Goal: Use online tool/utility: Utilize a website feature to perform a specific function

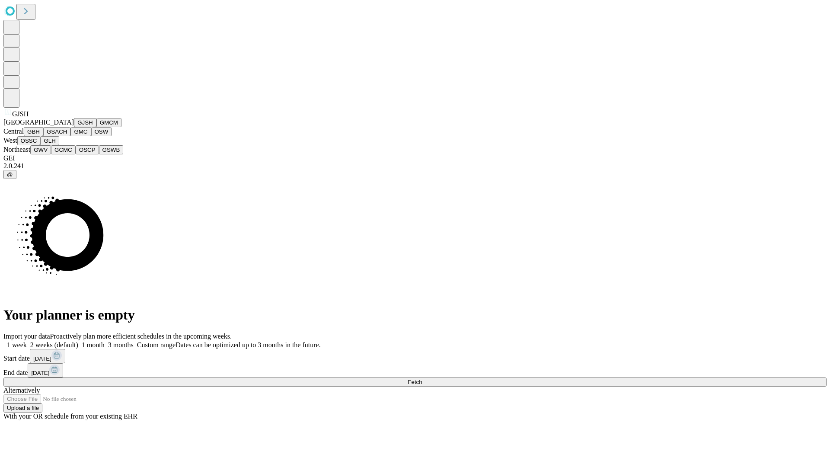
click at [74, 127] on button "GJSH" at bounding box center [85, 122] width 22 height 9
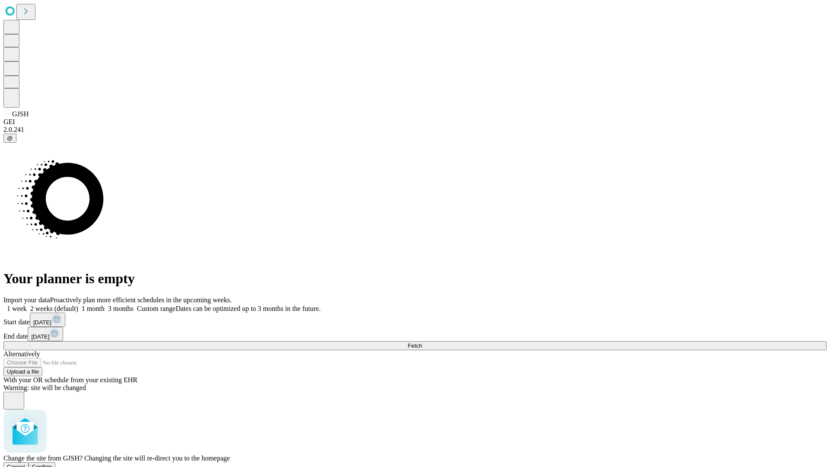
click at [52, 464] on span "Confirm" at bounding box center [42, 467] width 20 height 6
click at [27, 305] on label "1 week" at bounding box center [14, 308] width 23 height 7
click at [422, 343] on span "Fetch" at bounding box center [415, 346] width 14 height 6
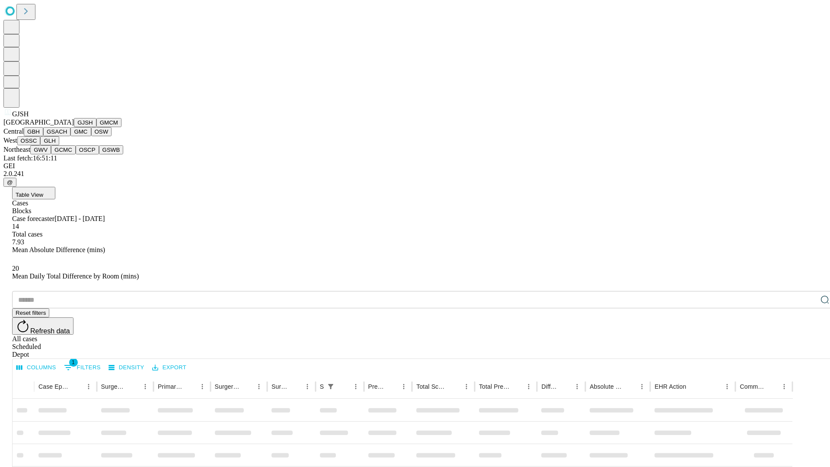
click at [96, 127] on button "GMCM" at bounding box center [108, 122] width 25 height 9
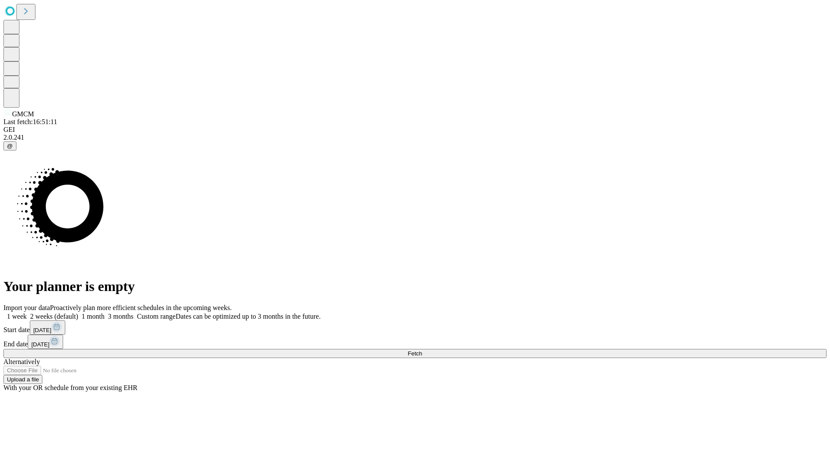
click at [27, 313] on label "1 week" at bounding box center [14, 316] width 23 height 7
click at [422, 350] on span "Fetch" at bounding box center [415, 353] width 14 height 6
click at [27, 313] on label "1 week" at bounding box center [14, 316] width 23 height 7
click at [422, 350] on span "Fetch" at bounding box center [415, 353] width 14 height 6
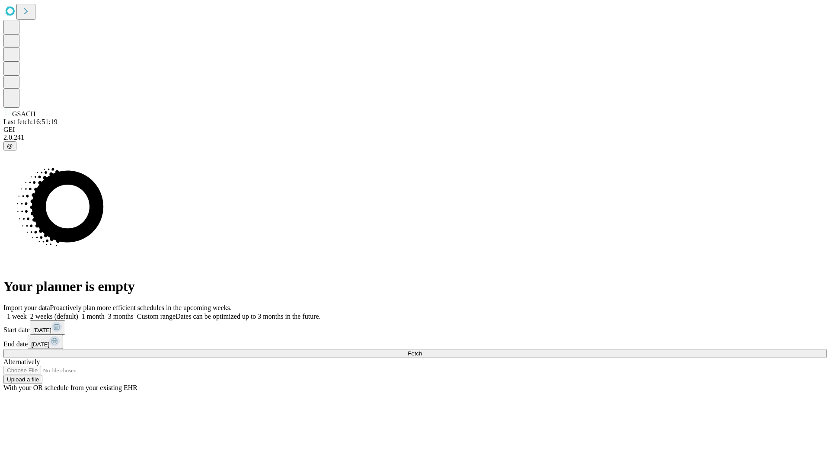
click at [27, 313] on label "1 week" at bounding box center [14, 316] width 23 height 7
click at [422, 350] on span "Fetch" at bounding box center [415, 353] width 14 height 6
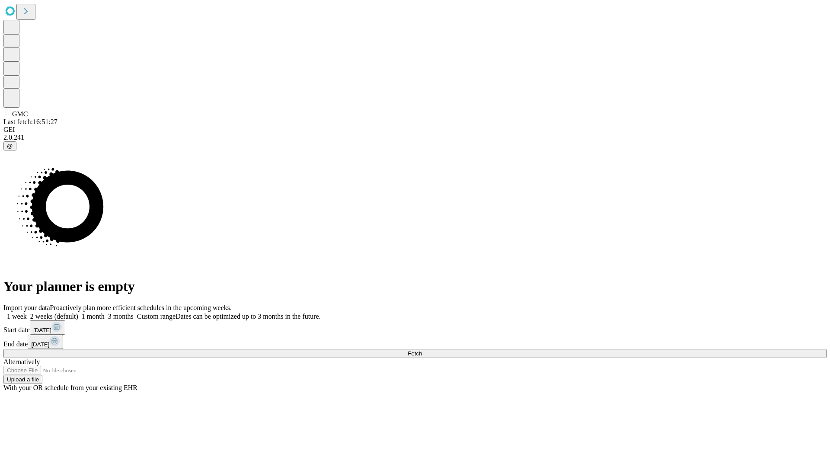
click at [422, 350] on span "Fetch" at bounding box center [415, 353] width 14 height 6
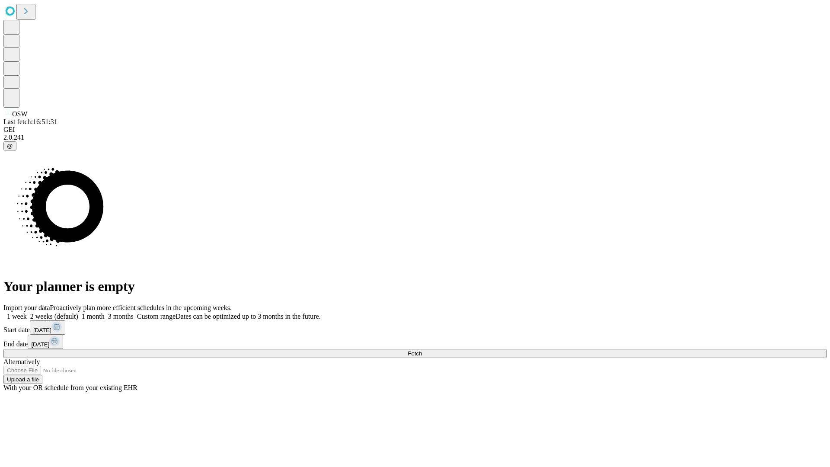
click at [27, 313] on label "1 week" at bounding box center [14, 316] width 23 height 7
click at [422, 350] on span "Fetch" at bounding box center [415, 353] width 14 height 6
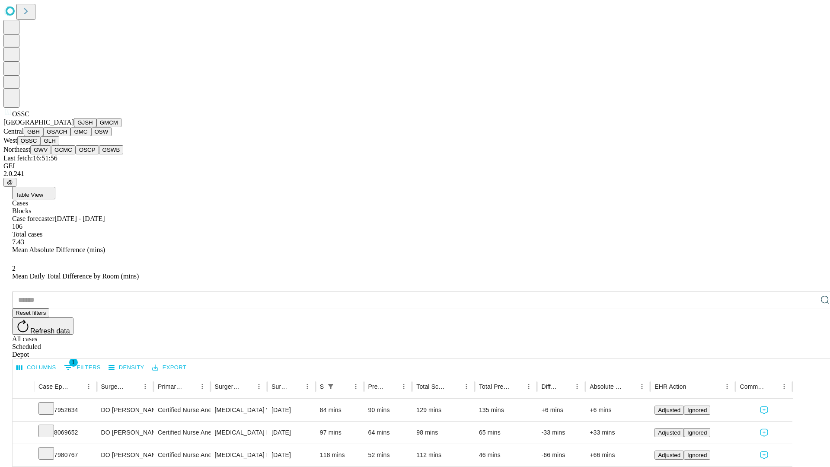
click at [59, 145] on button "GLH" at bounding box center [49, 140] width 19 height 9
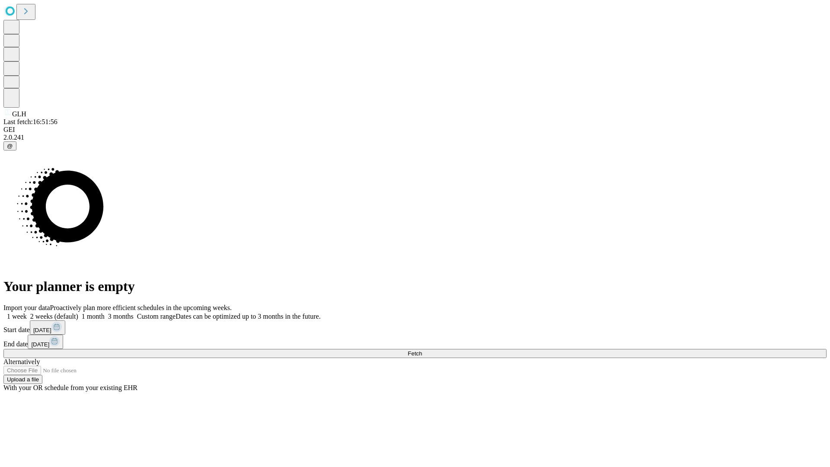
click at [27, 313] on label "1 week" at bounding box center [14, 316] width 23 height 7
click at [422, 350] on span "Fetch" at bounding box center [415, 353] width 14 height 6
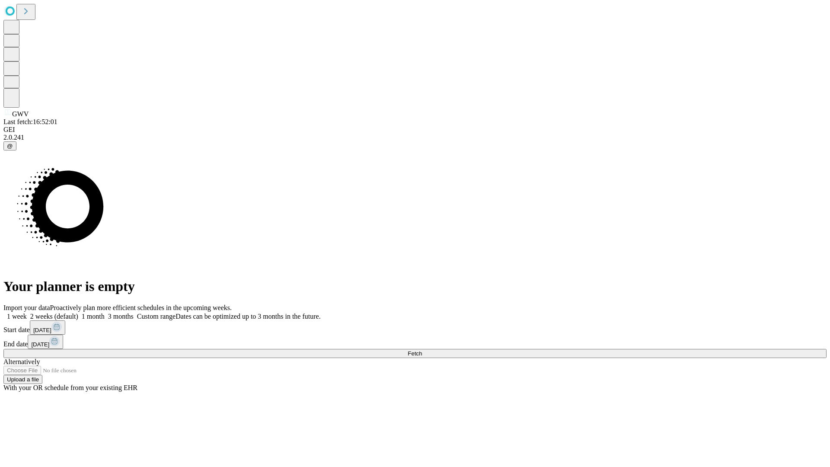
click at [422, 350] on span "Fetch" at bounding box center [415, 353] width 14 height 6
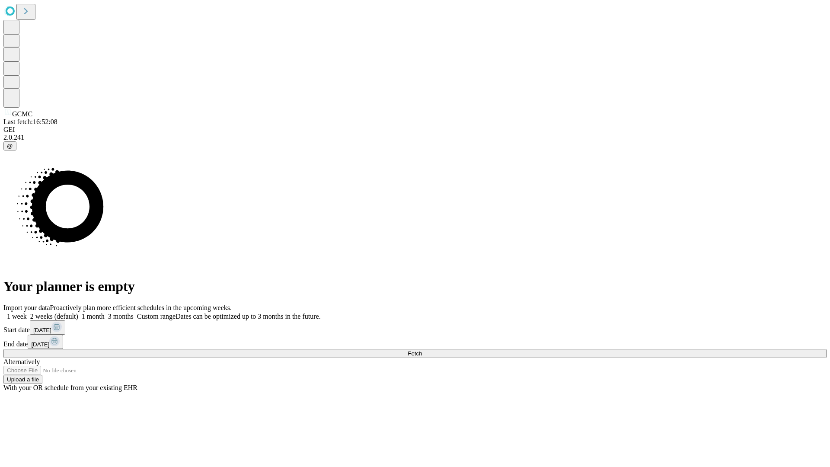
click at [27, 313] on label "1 week" at bounding box center [14, 316] width 23 height 7
click at [422, 350] on span "Fetch" at bounding box center [415, 353] width 14 height 6
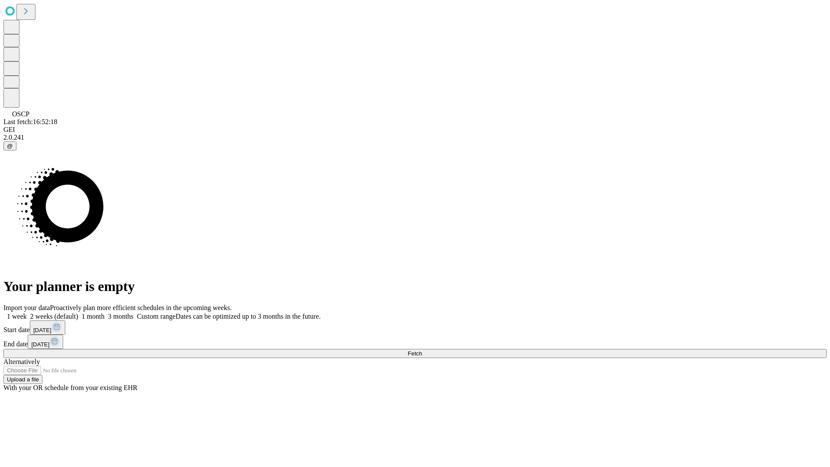
click at [27, 313] on label "1 week" at bounding box center [14, 316] width 23 height 7
click at [422, 350] on span "Fetch" at bounding box center [415, 353] width 14 height 6
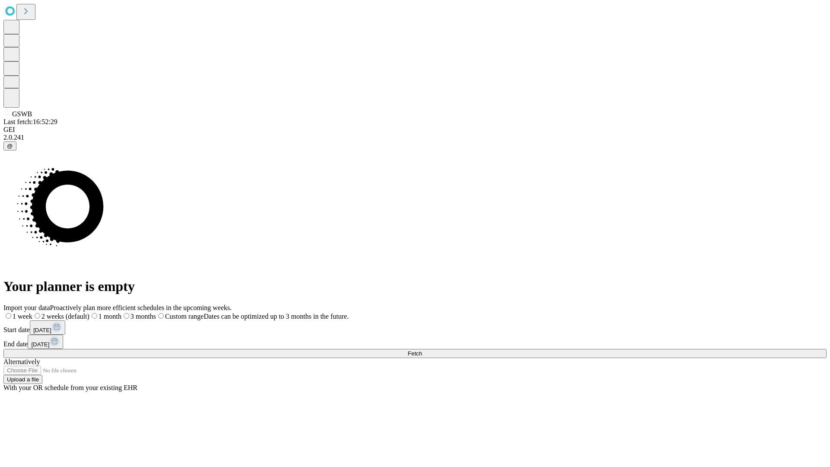
click at [422, 350] on span "Fetch" at bounding box center [415, 353] width 14 height 6
